Goal: Entertainment & Leisure: Consume media (video, audio)

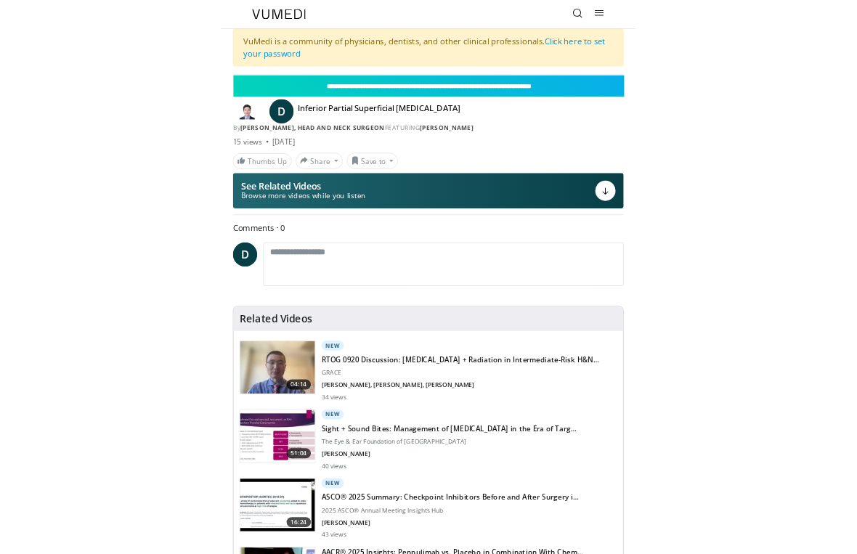
scroll to position [17, 0]
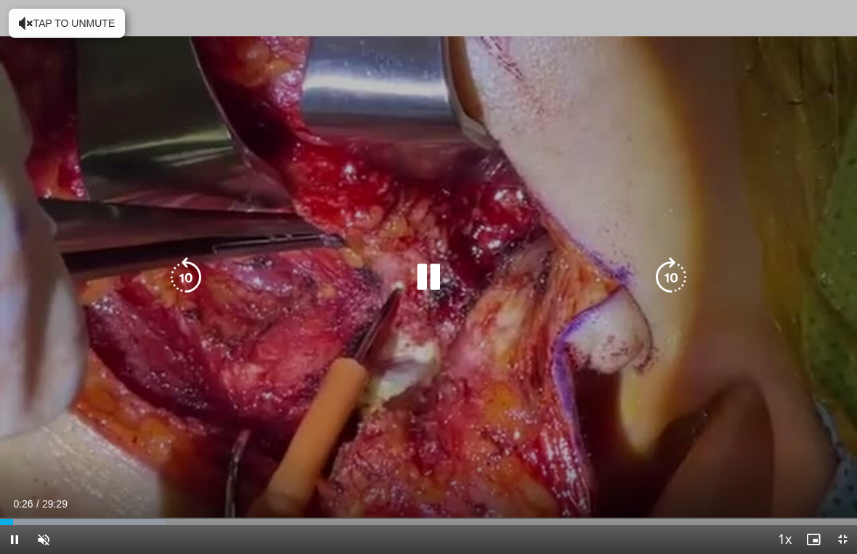
click at [121, 523] on div "Progress Bar" at bounding box center [82, 522] width 165 height 6
click at [189, 523] on div "Progress Bar" at bounding box center [205, 522] width 197 height 6
click at [200, 524] on div "Progress Bar" at bounding box center [100, 522] width 200 height 6
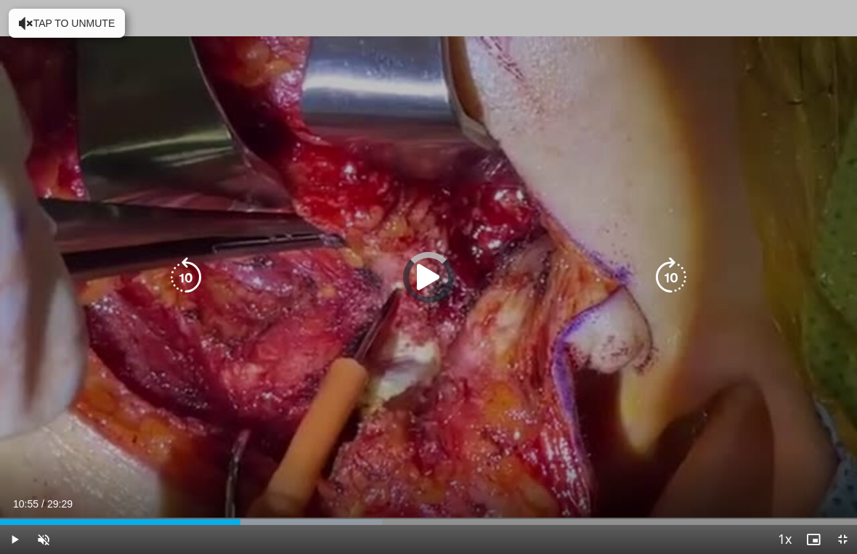
click at [320, 520] on div "Progress Bar" at bounding box center [291, 522] width 182 height 6
click at [442, 519] on div "Progress Bar" at bounding box center [374, 522] width 171 height 6
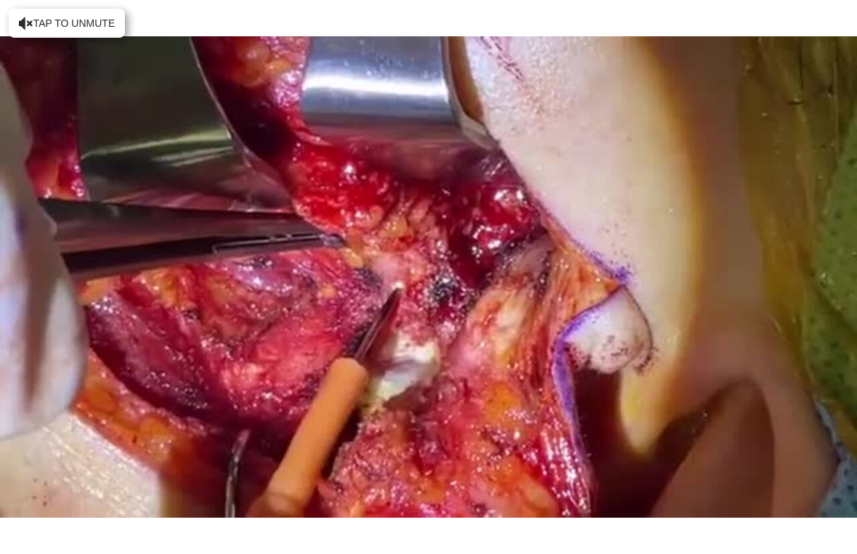
click at [595, 281] on icon "Video Player" at bounding box center [670, 277] width 41 height 41
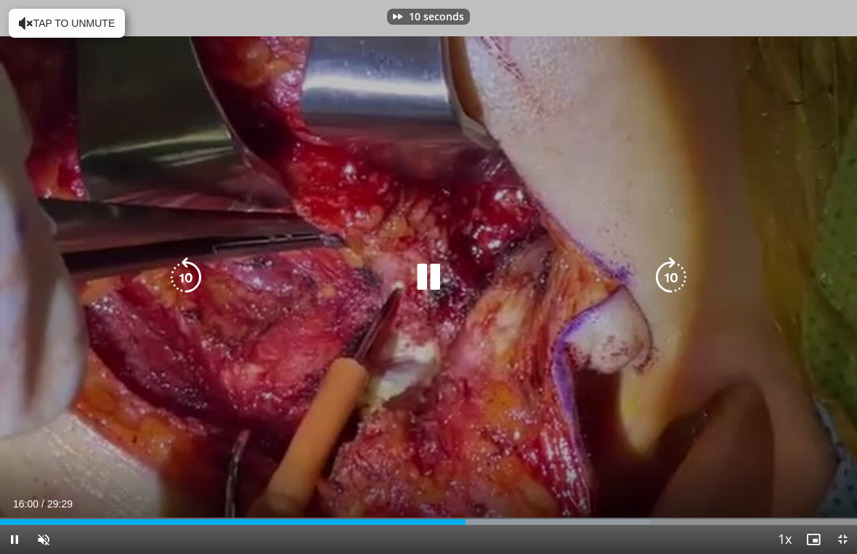
click at [547, 523] on div "Progress Bar" at bounding box center [550, 522] width 199 height 6
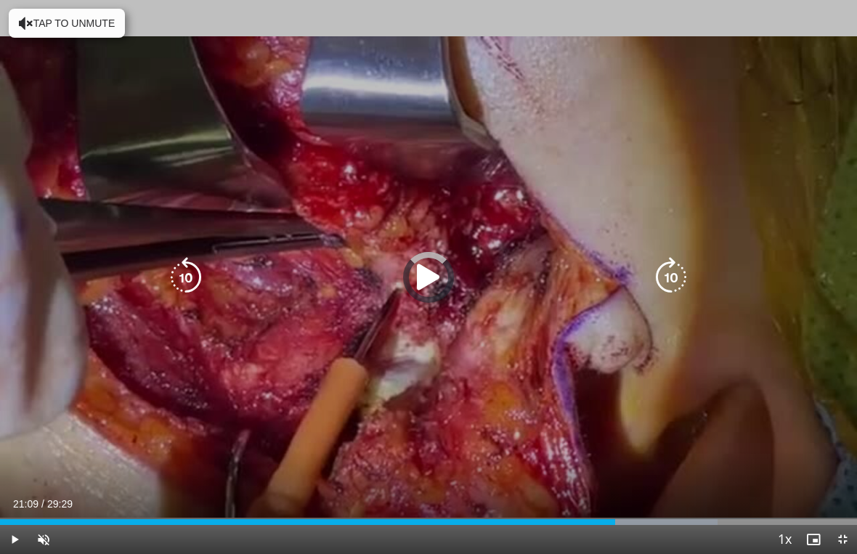
click at [595, 523] on div "Progress Bar" at bounding box center [625, 522] width 184 height 6
click at [595, 523] on div "Progress Bar" at bounding box center [682, 522] width 175 height 6
click at [595, 523] on div "Progress Bar" at bounding box center [765, 522] width 176 height 6
click at [595, 522] on div "Progress Bar" at bounding box center [769, 522] width 175 height 6
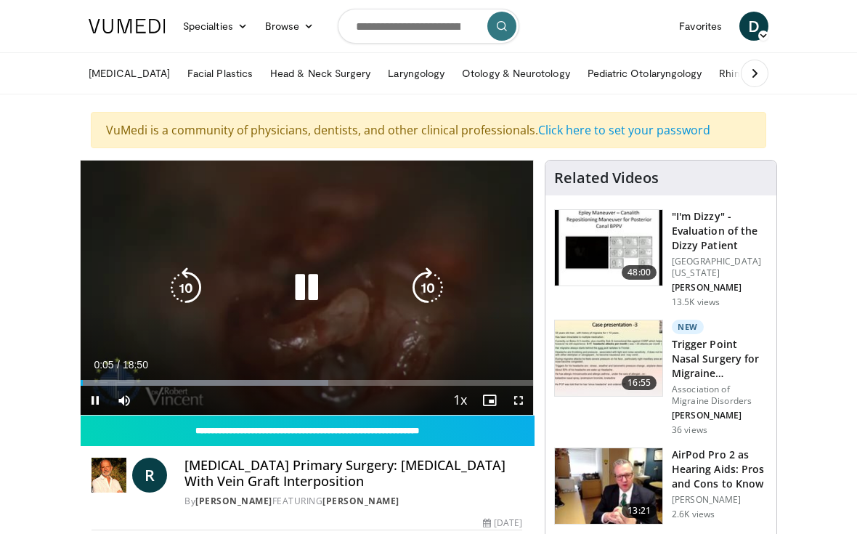
click at [502, 230] on div "10 seconds Tap to unmute" at bounding box center [307, 287] width 452 height 254
click at [523, 418] on input "**********" at bounding box center [308, 430] width 454 height 30
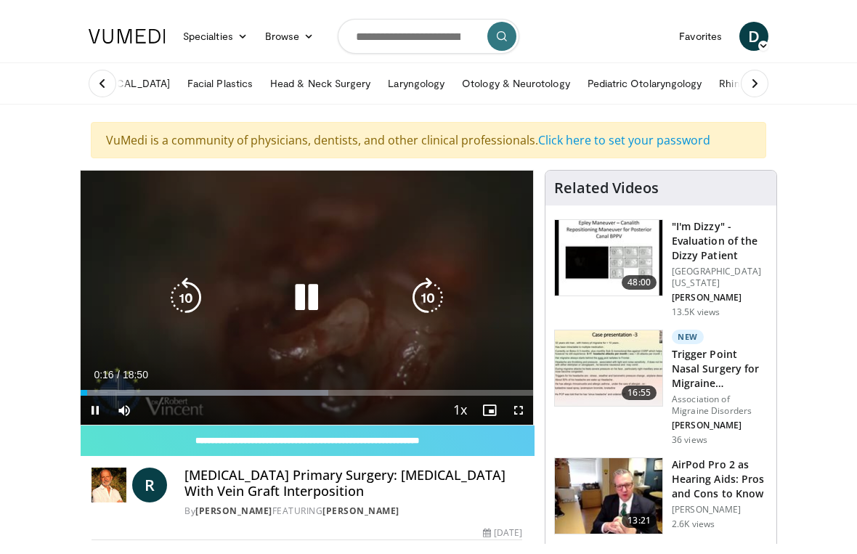
scroll to position [17, 0]
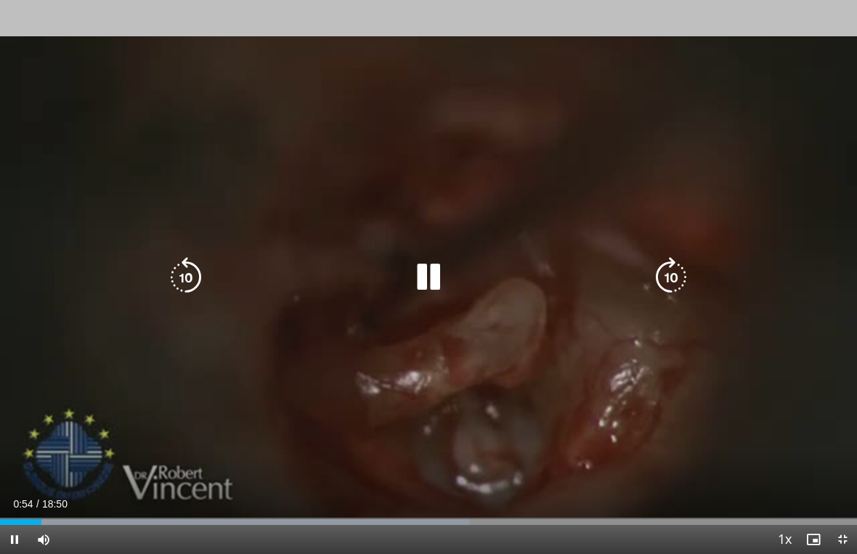
click at [148, 523] on div "Progress Bar" at bounding box center [234, 522] width 469 height 6
click at [251, 523] on div "Progress Bar" at bounding box center [245, 522] width 463 height 6
click at [375, 524] on div "Progress Bar" at bounding box center [370, 522] width 488 height 6
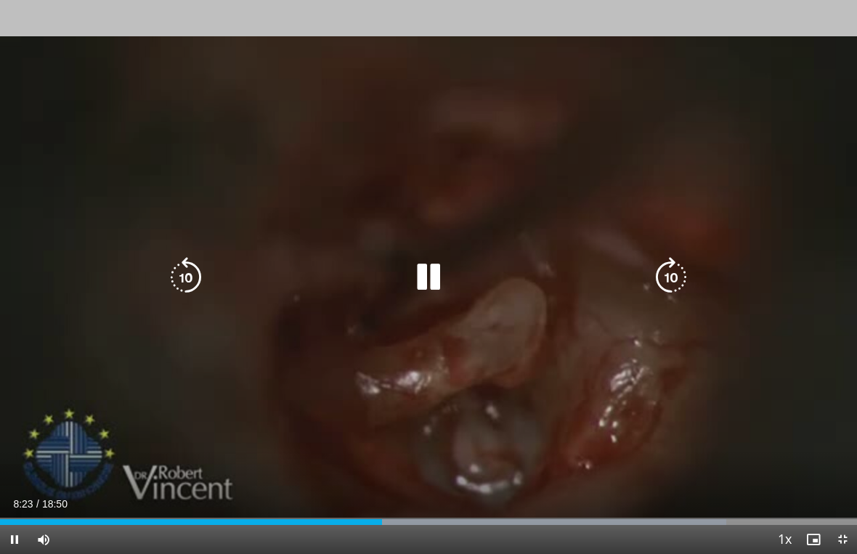
click at [489, 520] on div "Progress Bar" at bounding box center [493, 522] width 465 height 6
click at [563, 522] on div "Progress Bar" at bounding box center [621, 522] width 467 height 6
click at [645, 523] on div "Progress Bar" at bounding box center [622, 522] width 468 height 6
click at [713, 523] on div "Progress Bar" at bounding box center [622, 522] width 468 height 6
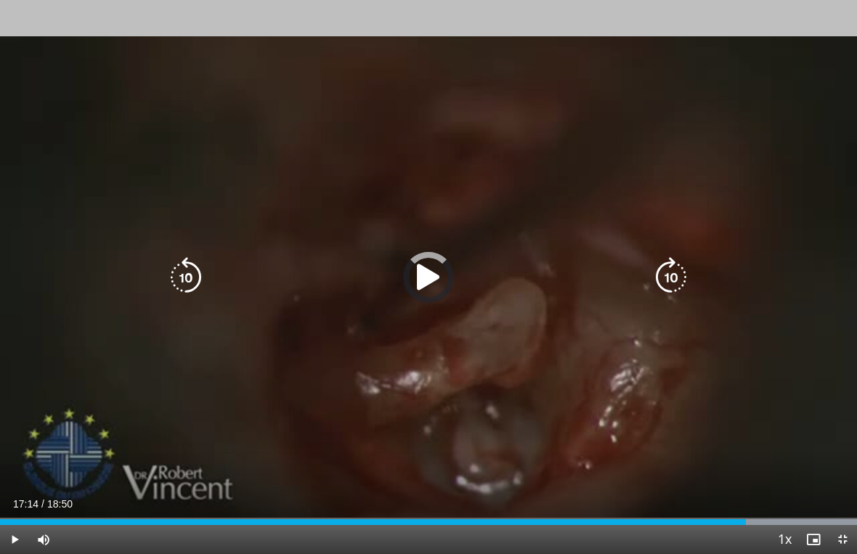
click at [785, 522] on div "Progress Bar" at bounding box center [622, 522] width 468 height 6
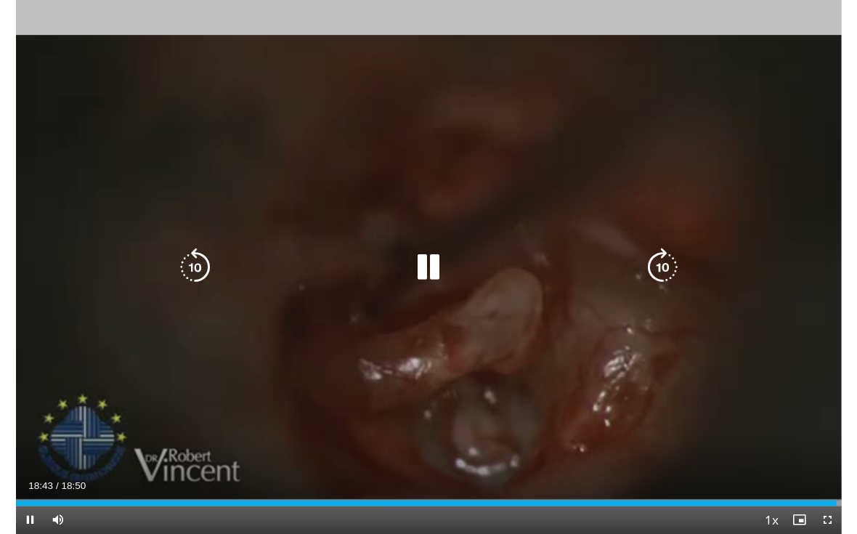
scroll to position [0, 0]
